Goal: Use online tool/utility: Utilize a website feature to perform a specific function

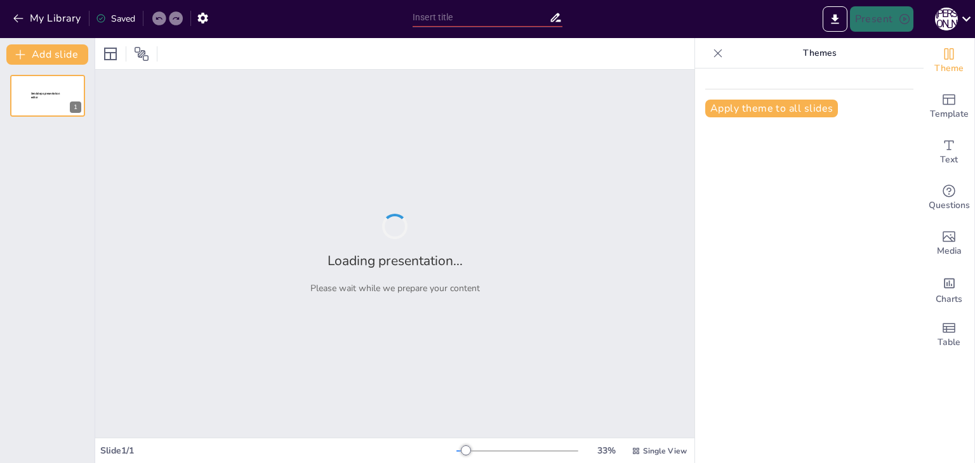
type input "Основи ізомерії та ізомерів в органічній хімії"
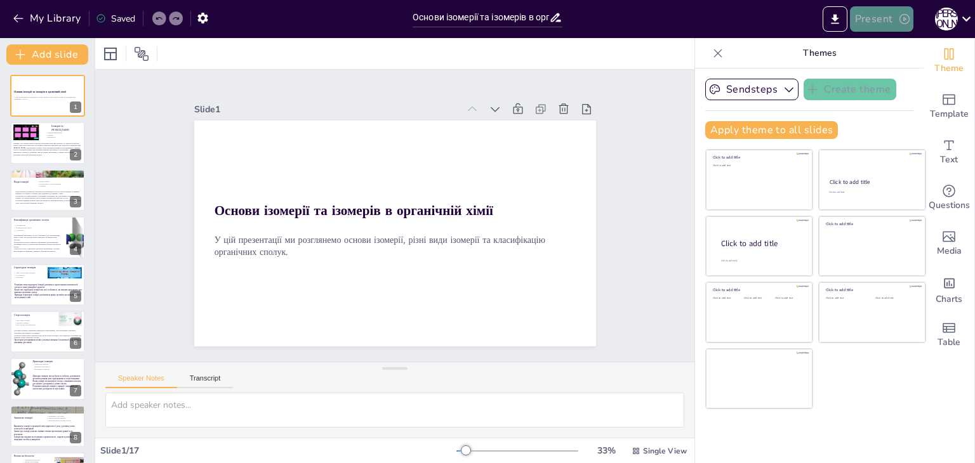
click at [870, 16] on button "Present" at bounding box center [881, 18] width 63 height 25
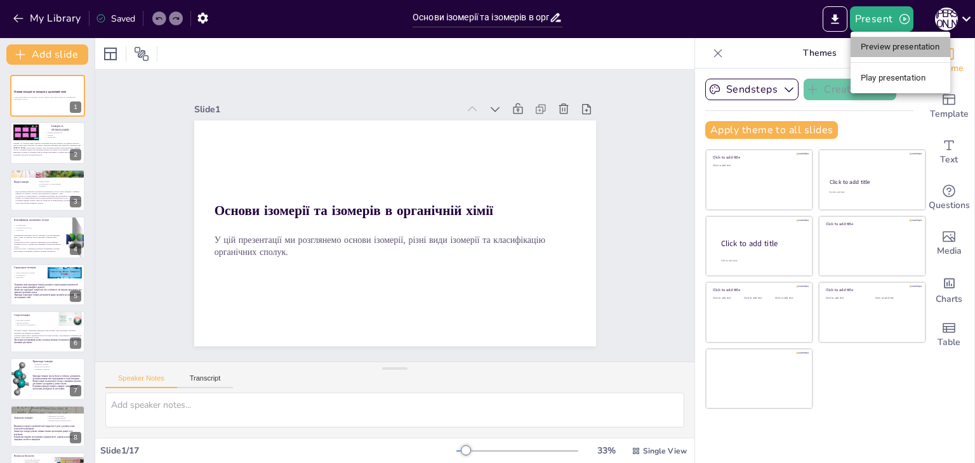
click at [877, 44] on li "Preview presentation" at bounding box center [901, 47] width 100 height 20
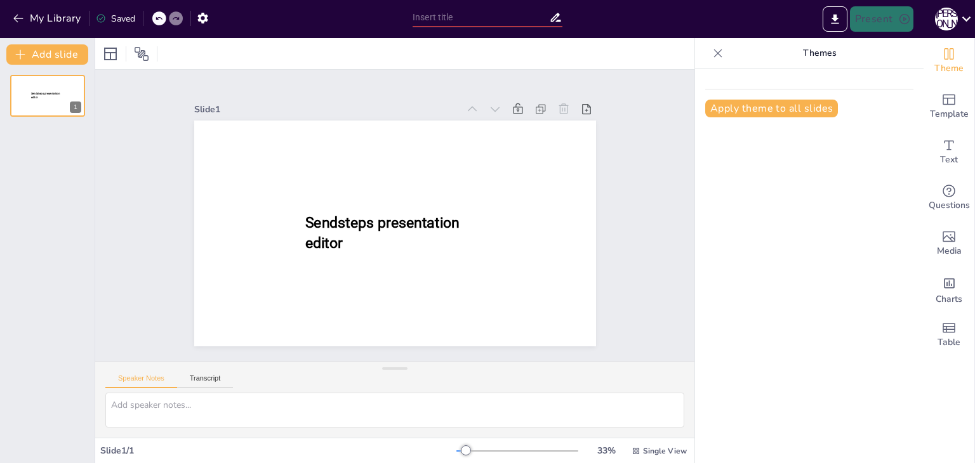
type input "Основи ізомерії та ізомерів в органічній хімії"
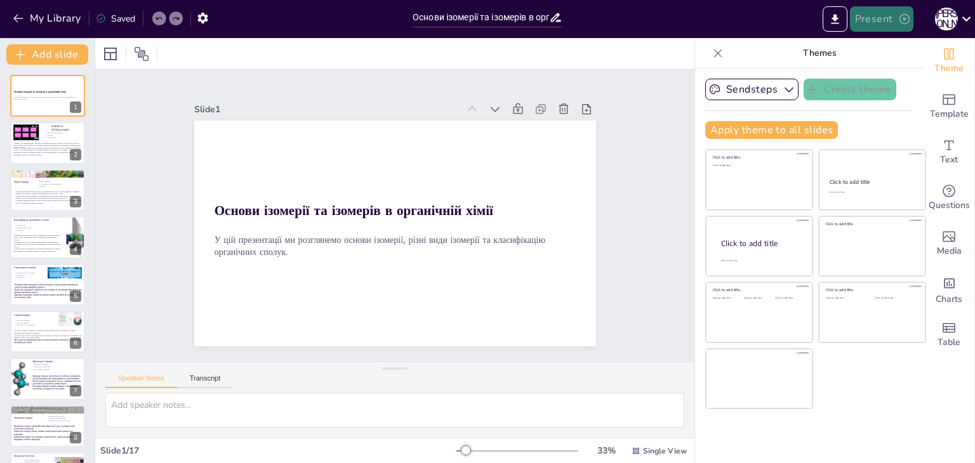
click at [859, 18] on button "Present" at bounding box center [881, 18] width 63 height 25
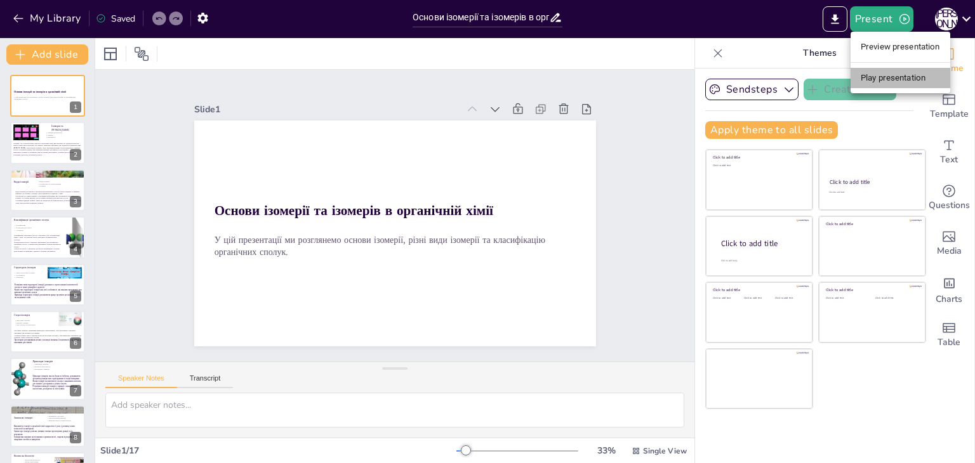
click at [881, 77] on li "Play presentation" at bounding box center [901, 78] width 100 height 20
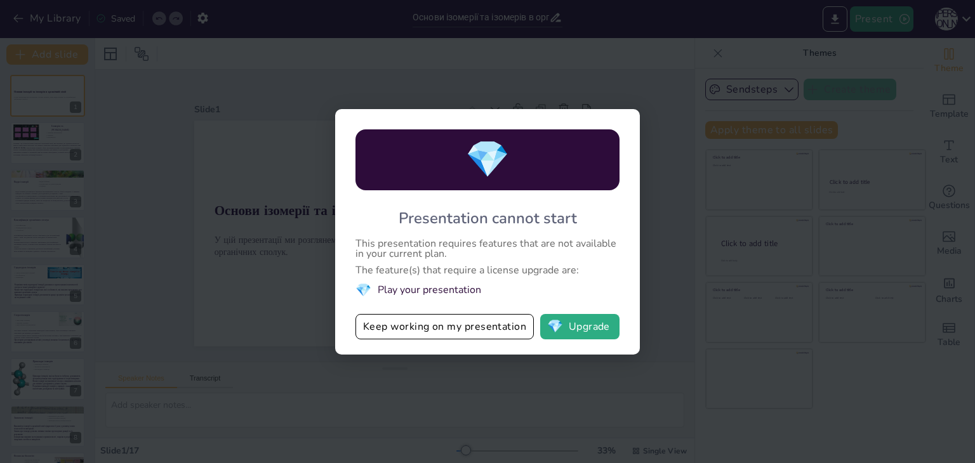
click at [724, 102] on div "💎 Presentation cannot start This presentation requires features that are not av…" at bounding box center [487, 231] width 975 height 463
click at [481, 366] on div "💎 Presentation cannot start This presentation requires features that are not av…" at bounding box center [487, 231] width 975 height 463
click at [473, 335] on button "Keep working on my presentation" at bounding box center [445, 326] width 178 height 25
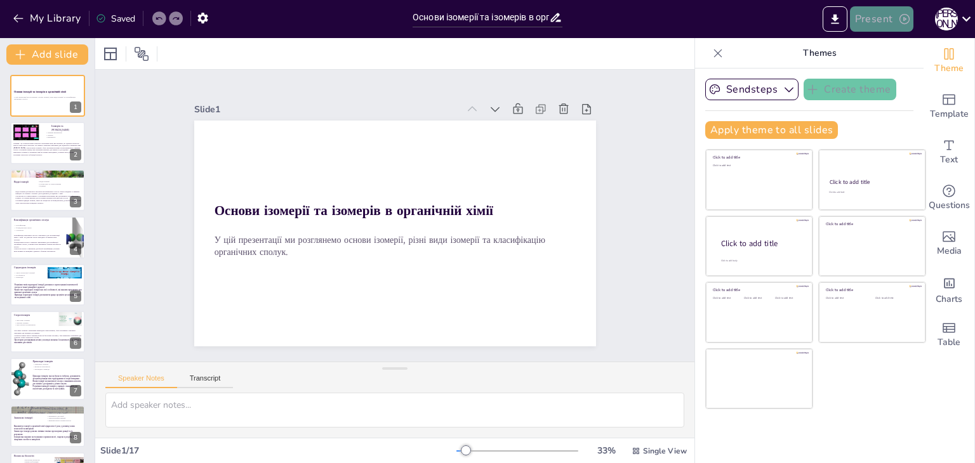
click at [886, 26] on button "Present" at bounding box center [881, 18] width 63 height 25
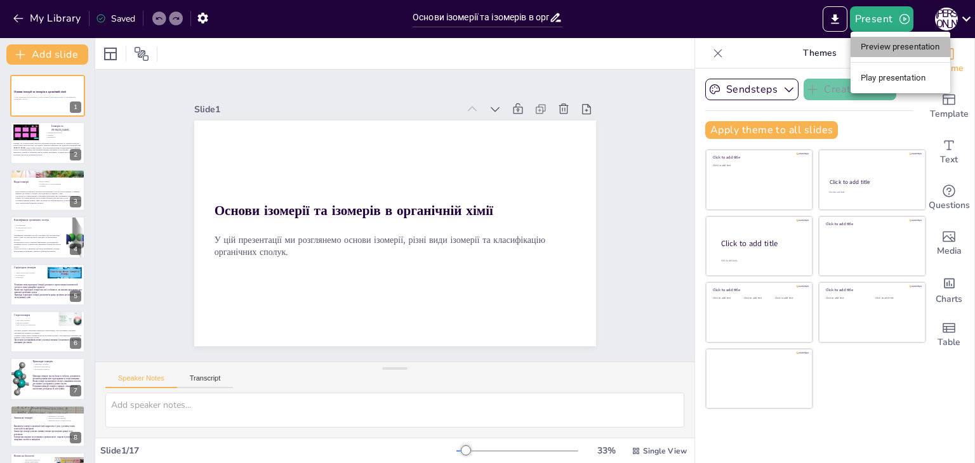
click at [877, 51] on li "Preview presentation" at bounding box center [901, 47] width 100 height 20
